Goal: Task Accomplishment & Management: Use online tool/utility

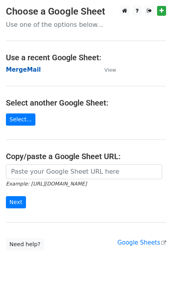
click at [22, 73] on strong "MergeMail" at bounding box center [23, 69] width 35 height 7
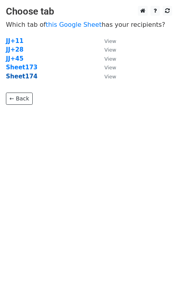
click at [28, 78] on strong "Sheet174" at bounding box center [22, 76] width 32 height 7
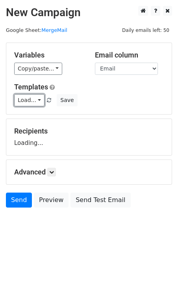
click at [22, 103] on link "Load..." at bounding box center [29, 100] width 30 height 12
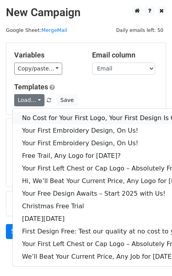
click at [41, 119] on link "No Cost for Your First Logo, Your First Design Is On Us!" at bounding box center [108, 118] width 190 height 13
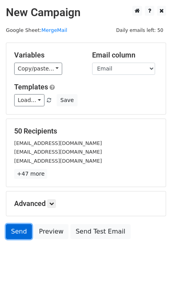
click at [19, 236] on link "Send" at bounding box center [19, 231] width 26 height 15
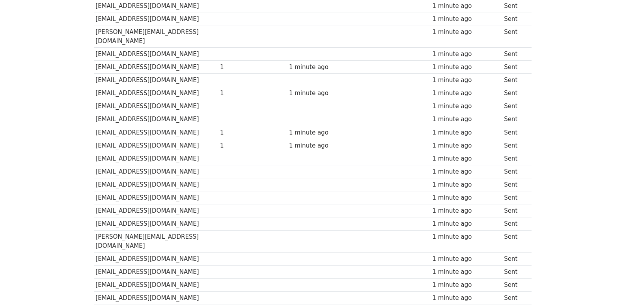
scroll to position [525, 0]
